Goal: Task Accomplishment & Management: Manage account settings

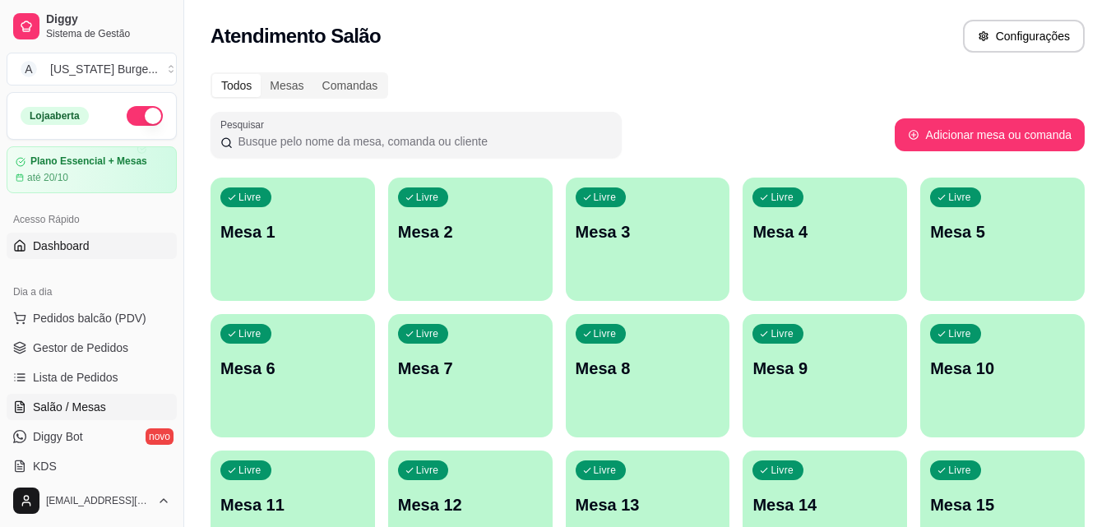
click at [65, 246] on span "Dashboard" at bounding box center [61, 246] width 57 height 16
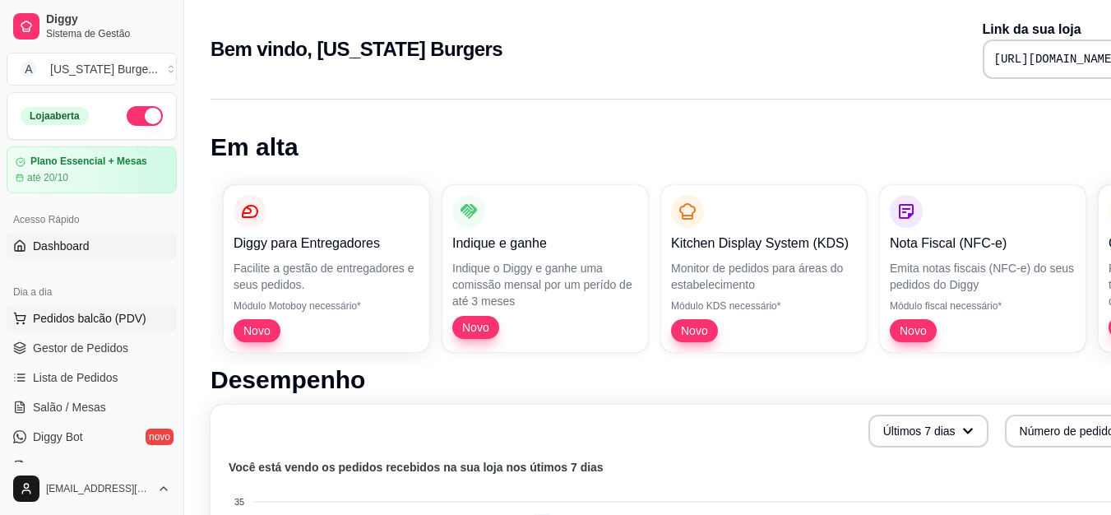
click at [80, 313] on span "Pedidos balcão (PDV)" at bounding box center [89, 318] width 113 height 16
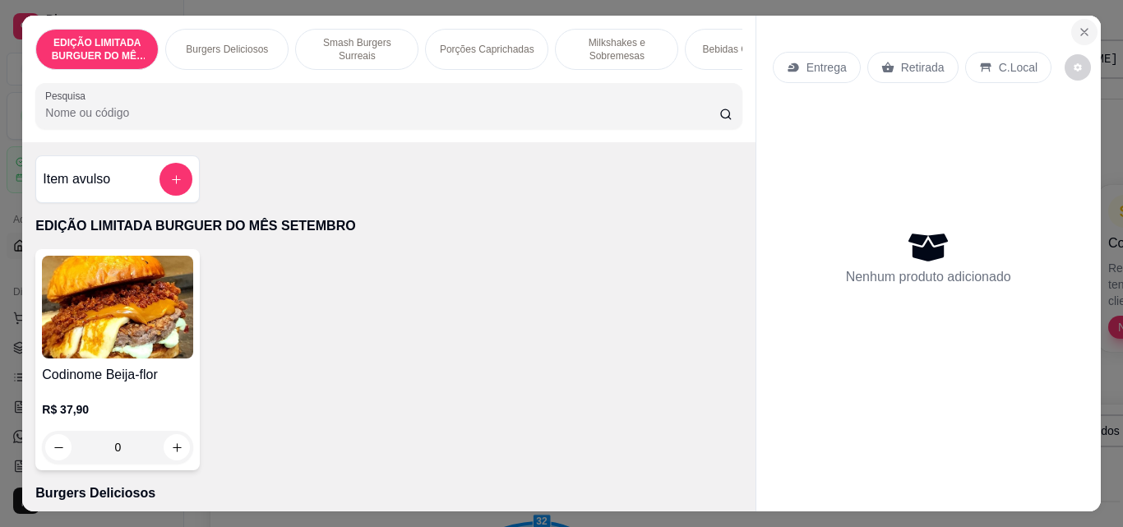
click at [1085, 25] on button "Close" at bounding box center [1084, 32] width 26 height 26
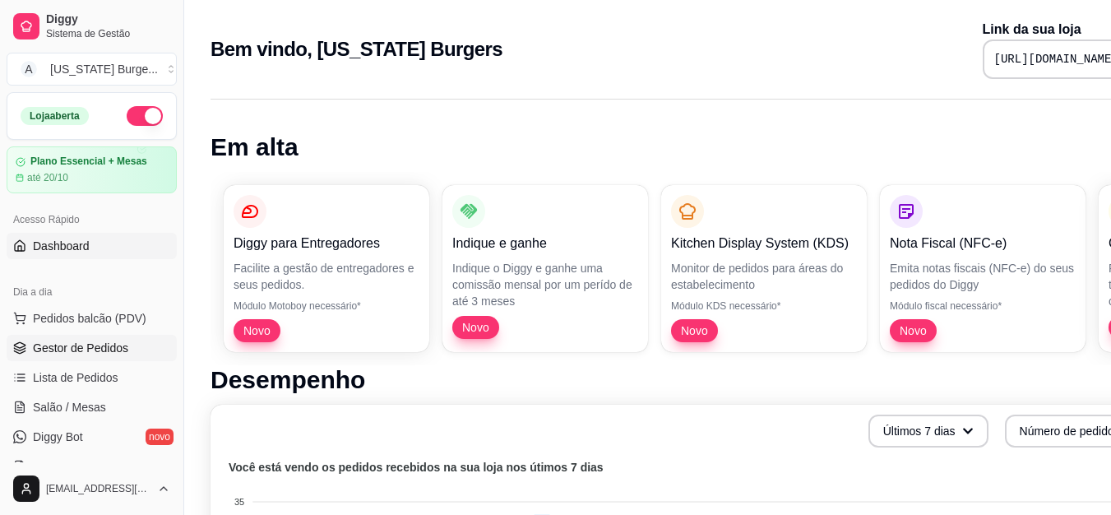
click at [73, 353] on span "Gestor de Pedidos" at bounding box center [80, 348] width 95 height 16
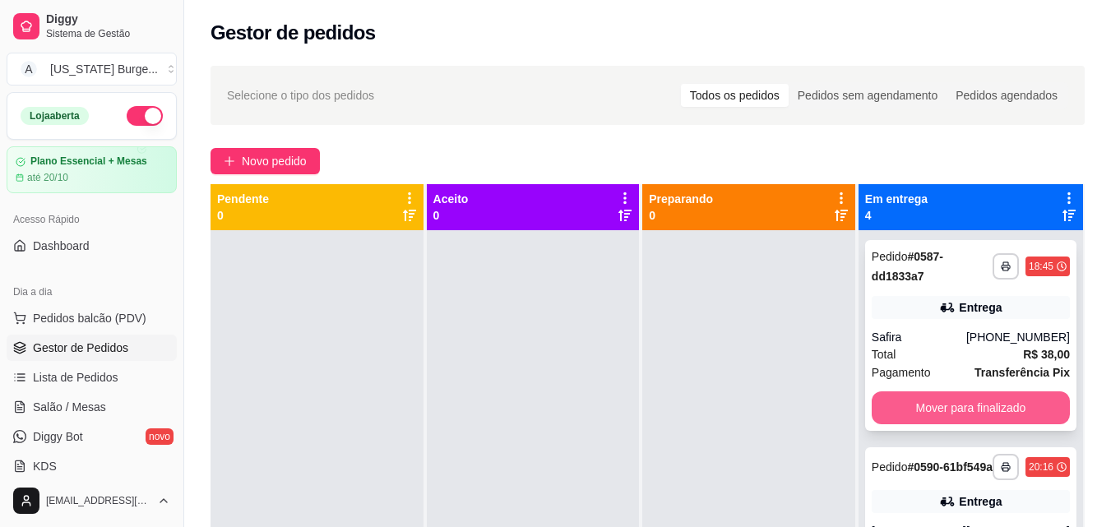
click at [897, 400] on button "Mover para finalizado" at bounding box center [970, 407] width 198 height 33
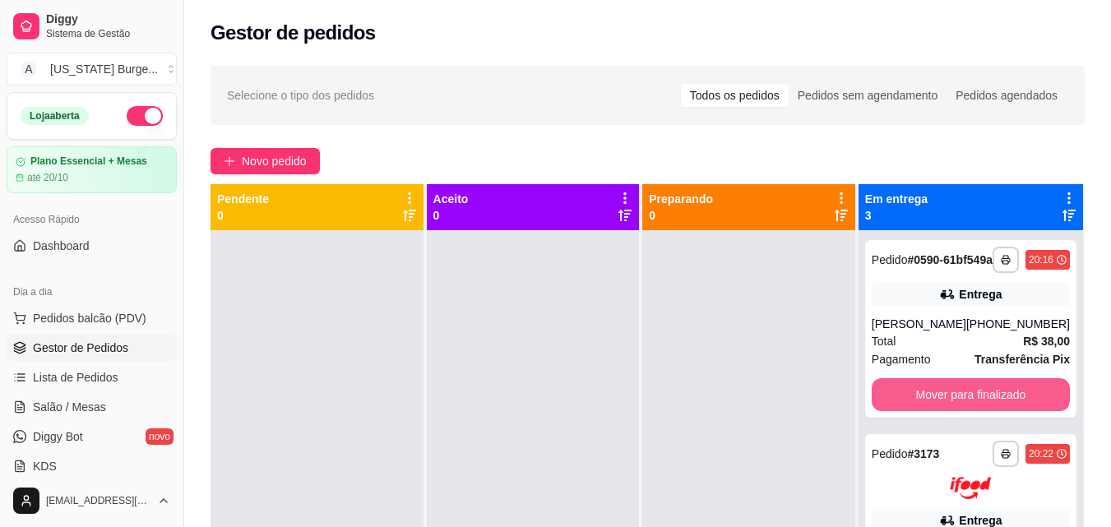
click at [897, 400] on button "Mover para finalizado" at bounding box center [970, 394] width 198 height 33
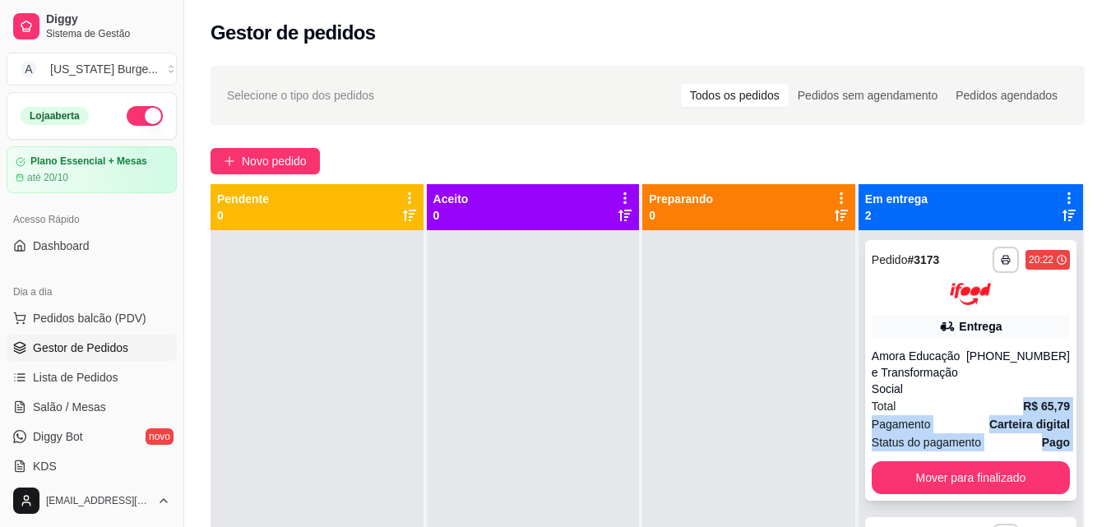
drag, startPoint x: 897, startPoint y: 400, endPoint x: 899, endPoint y: 466, distance: 65.8
click at [899, 466] on div "**********" at bounding box center [970, 370] width 211 height 261
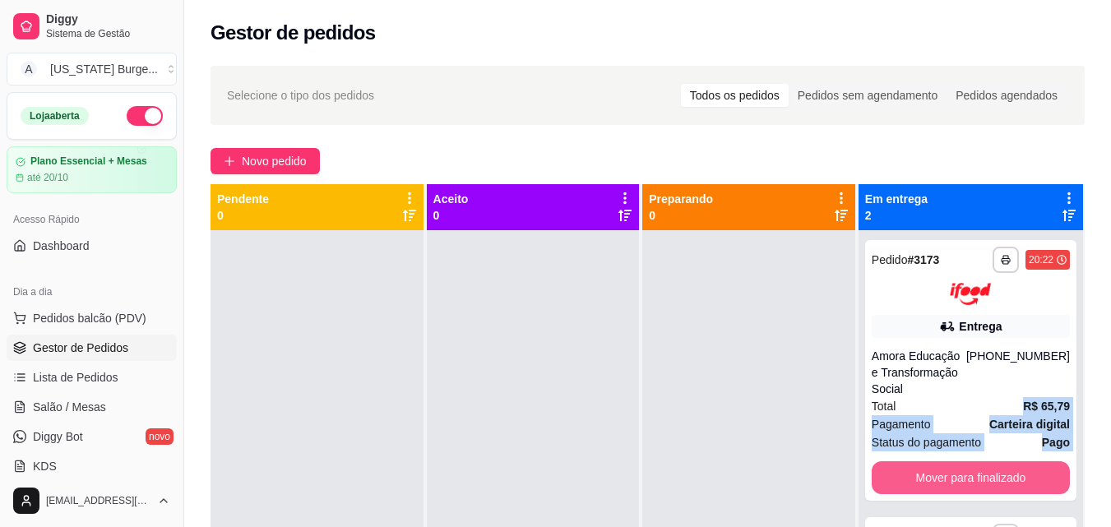
click at [894, 473] on button "Mover para finalizado" at bounding box center [970, 477] width 198 height 33
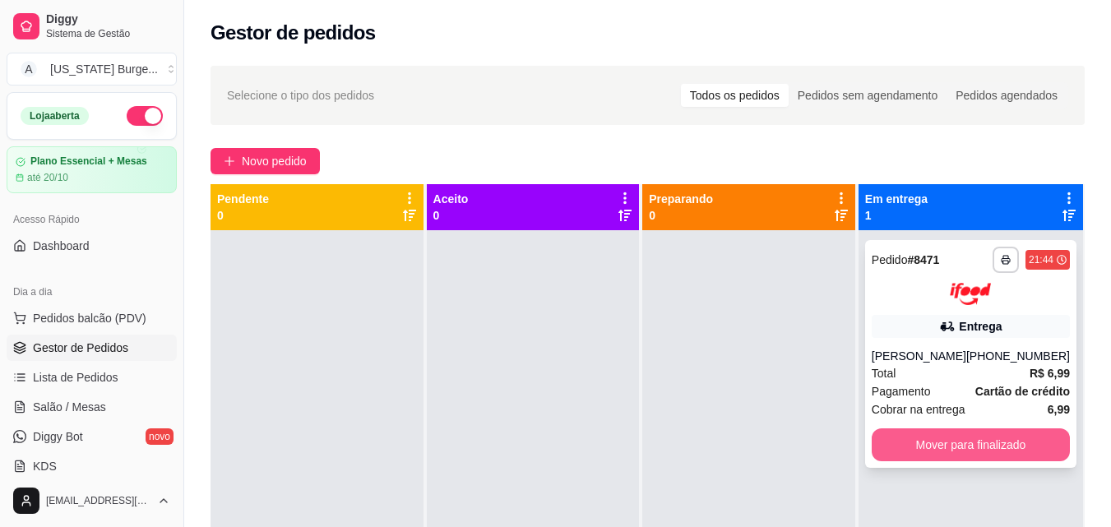
click at [896, 439] on button "Mover para finalizado" at bounding box center [970, 444] width 198 height 33
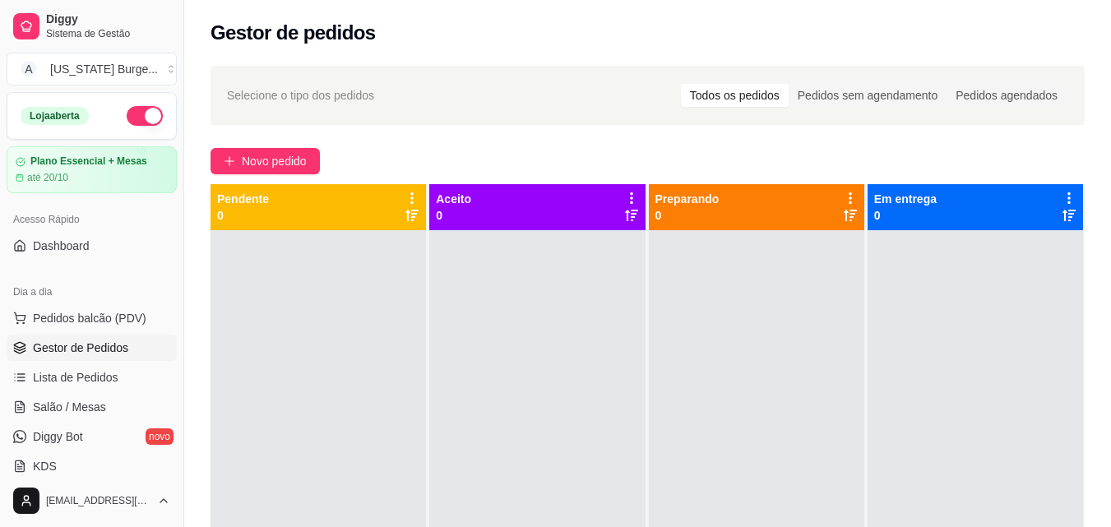
click at [196, 216] on div "Selecione o tipo dos pedidos Todos os pedidos Pedidos sem agendamento Pedidos a…" at bounding box center [647, 393] width 927 height 675
click at [127, 123] on button "button" at bounding box center [145, 116] width 36 height 20
